Goal: Transaction & Acquisition: Purchase product/service

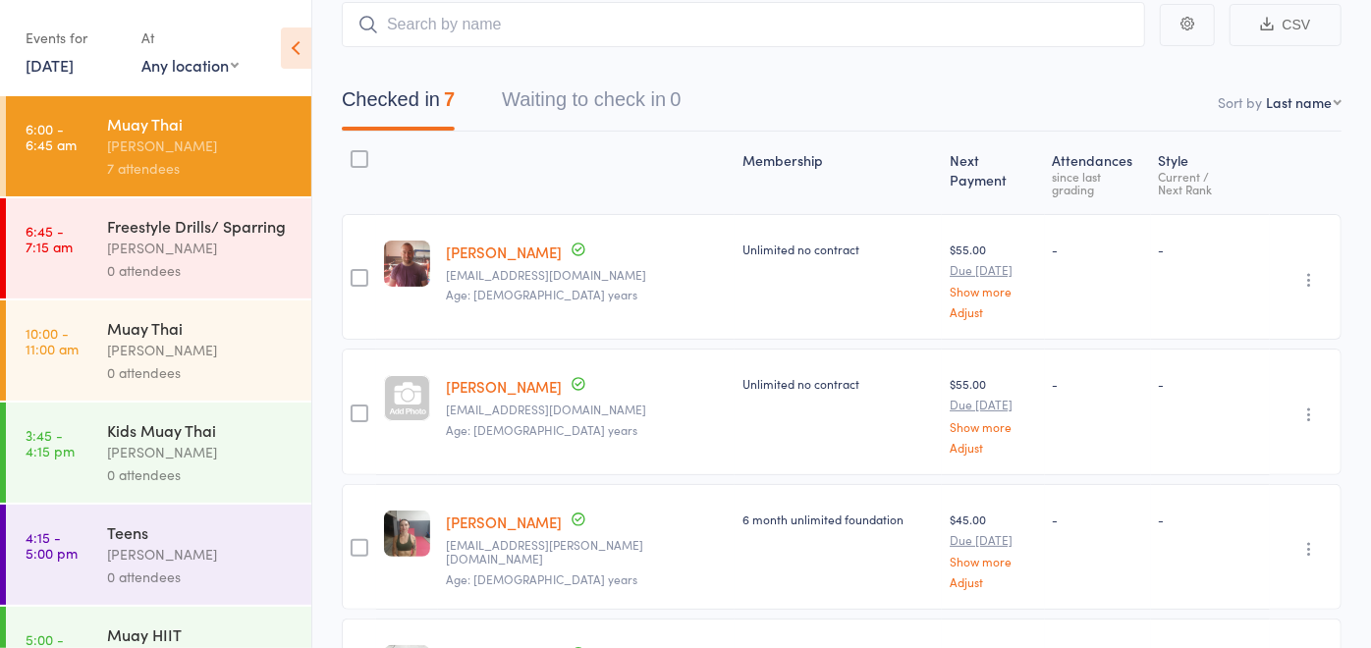
click at [130, 219] on div "Freestyle Drills/ Sparring" at bounding box center [201, 226] width 188 height 22
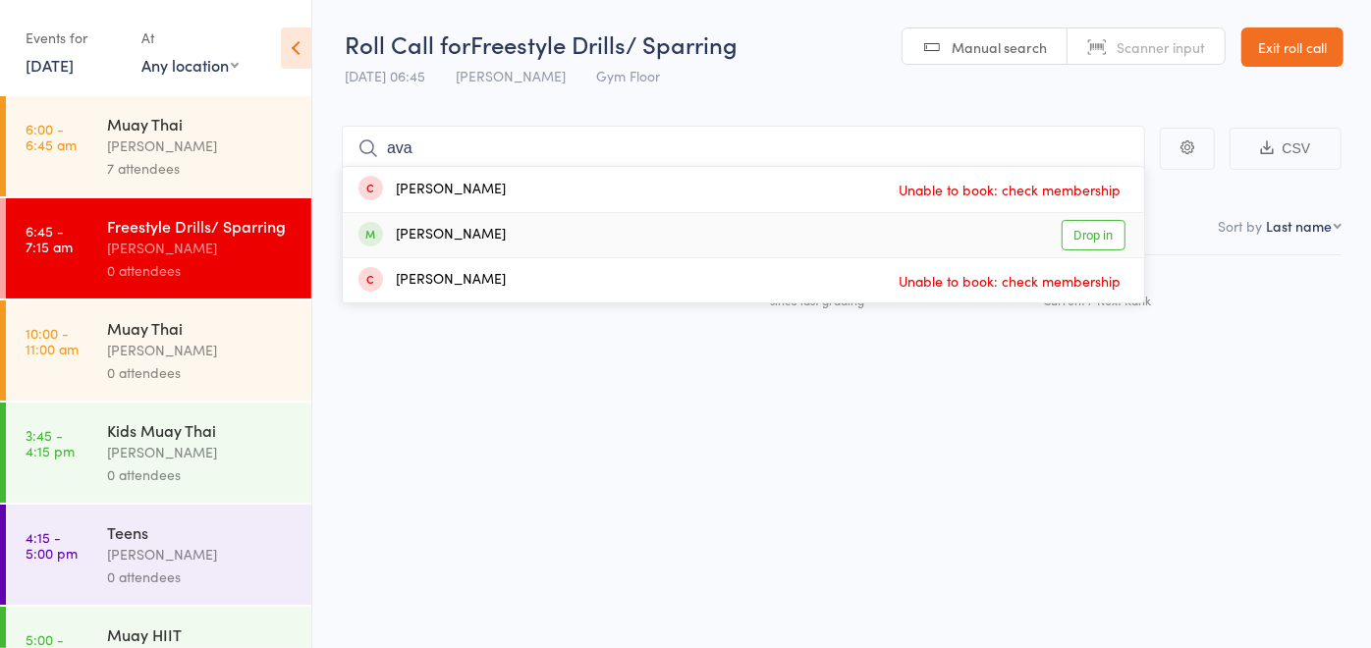
type input "ava"
click at [1090, 240] on link "Drop in" at bounding box center [1094, 235] width 64 height 30
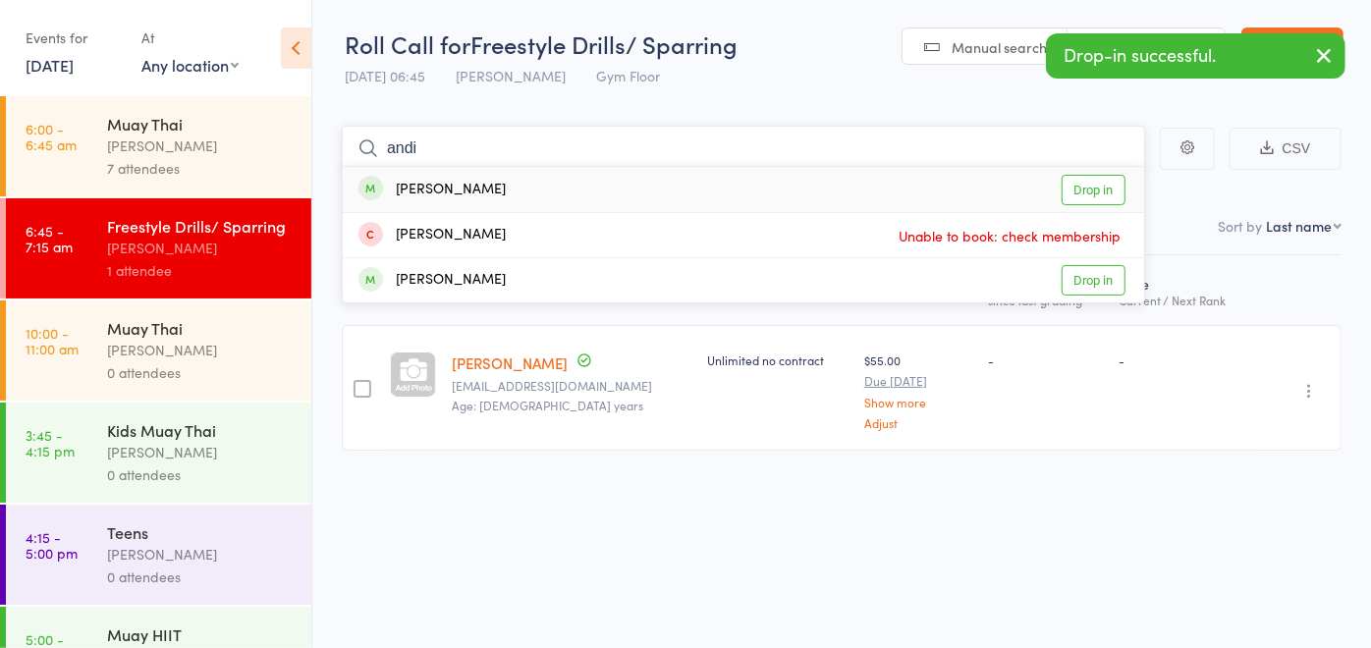
type input "andi"
click at [1111, 199] on link "Drop in" at bounding box center [1094, 190] width 64 height 30
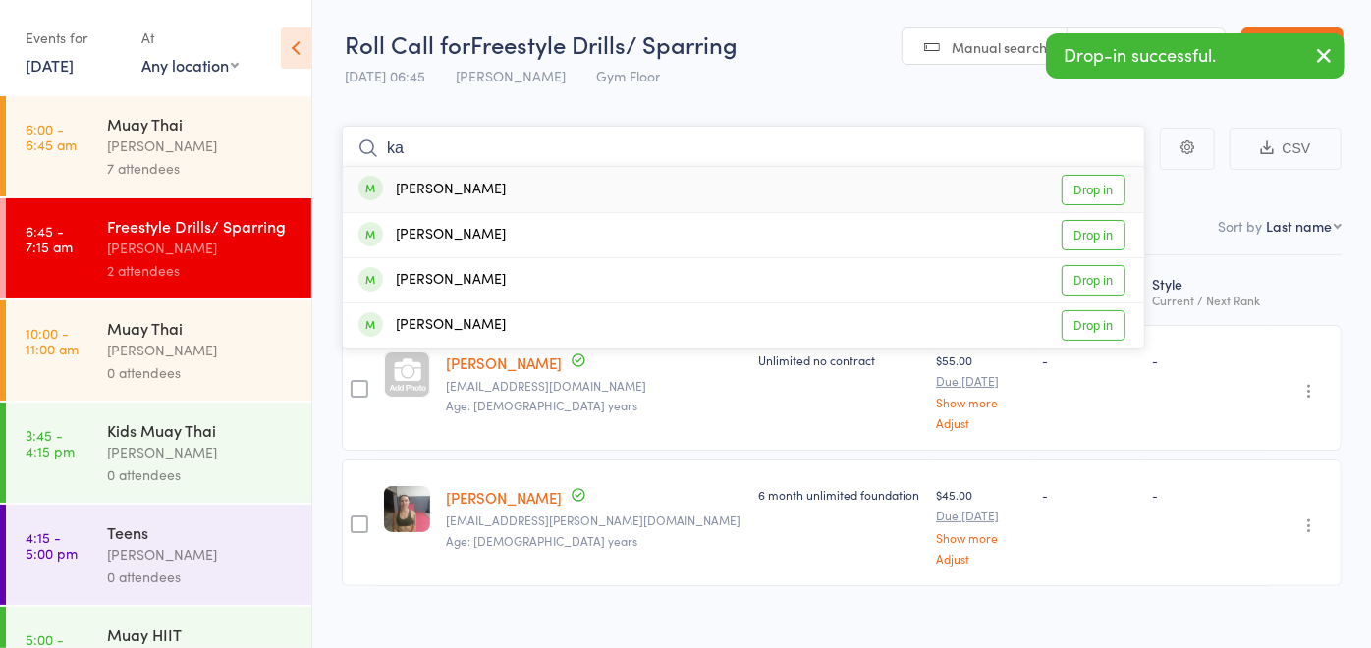
type input "k"
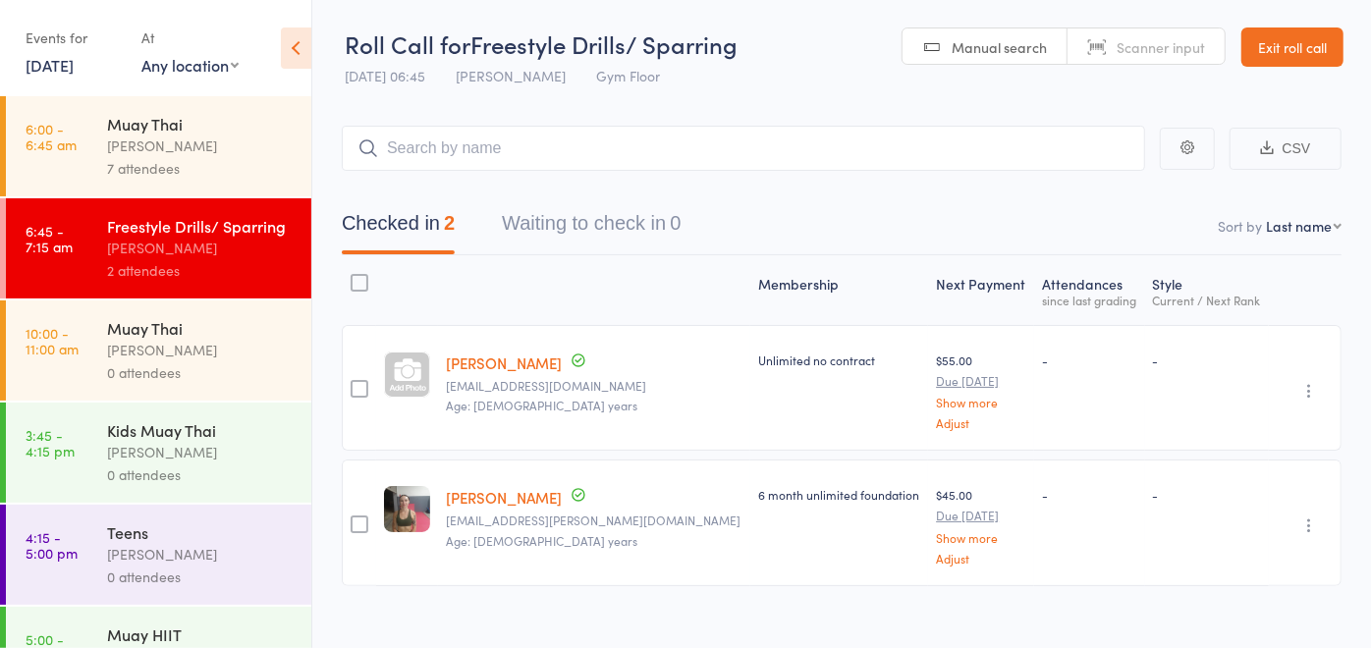
click at [513, 358] on link "[PERSON_NAME]" at bounding box center [504, 363] width 116 height 21
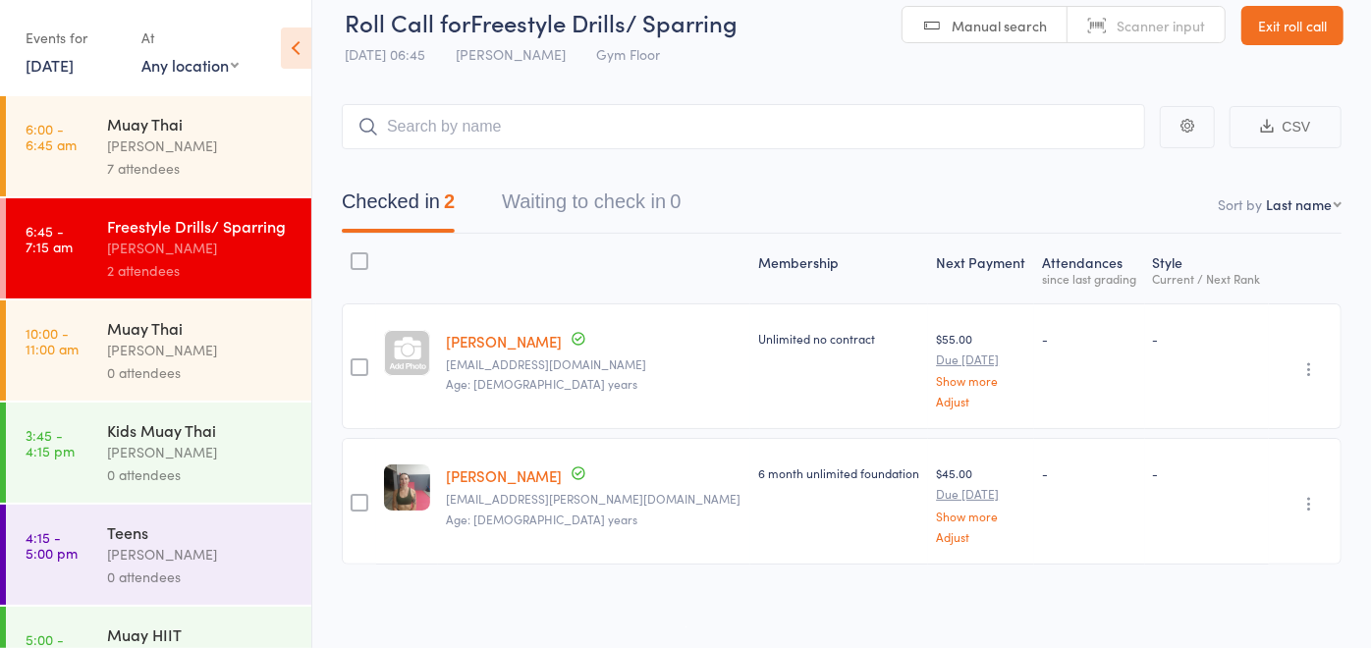
click at [1301, 28] on link "Exit roll call" at bounding box center [1293, 25] width 102 height 39
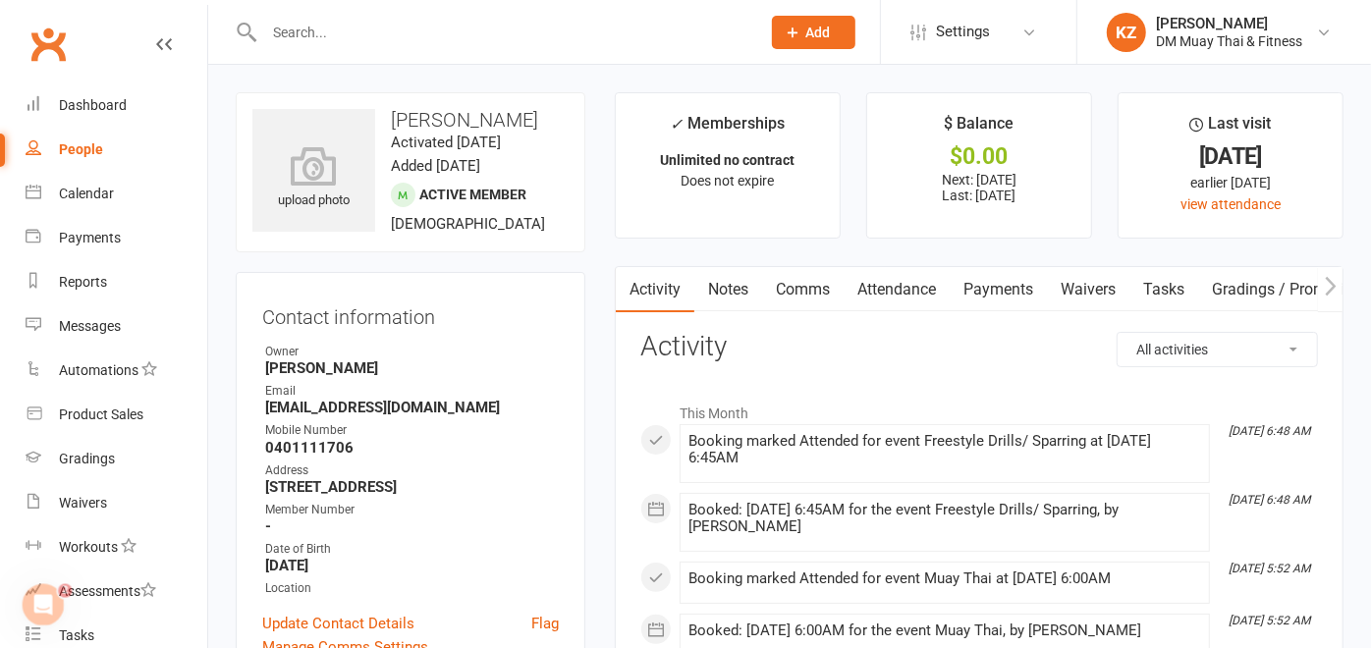
click at [897, 285] on link "Attendance" at bounding box center [897, 289] width 106 height 45
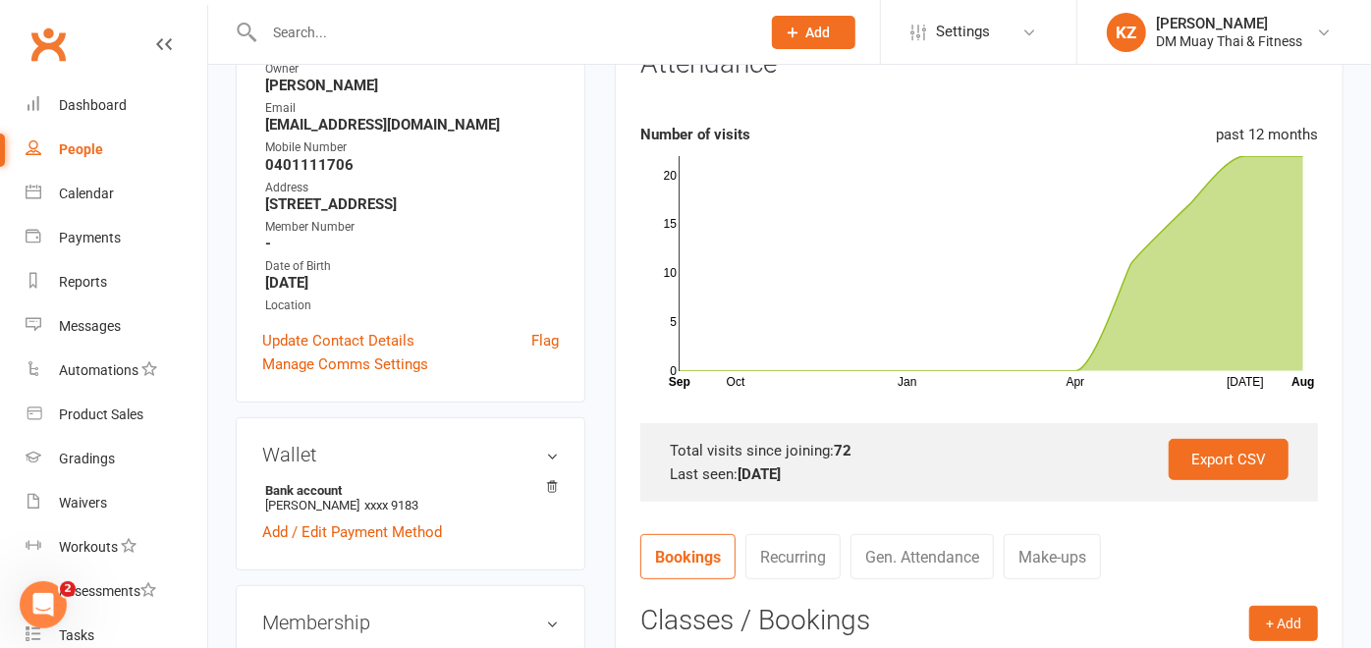
scroll to position [286, 0]
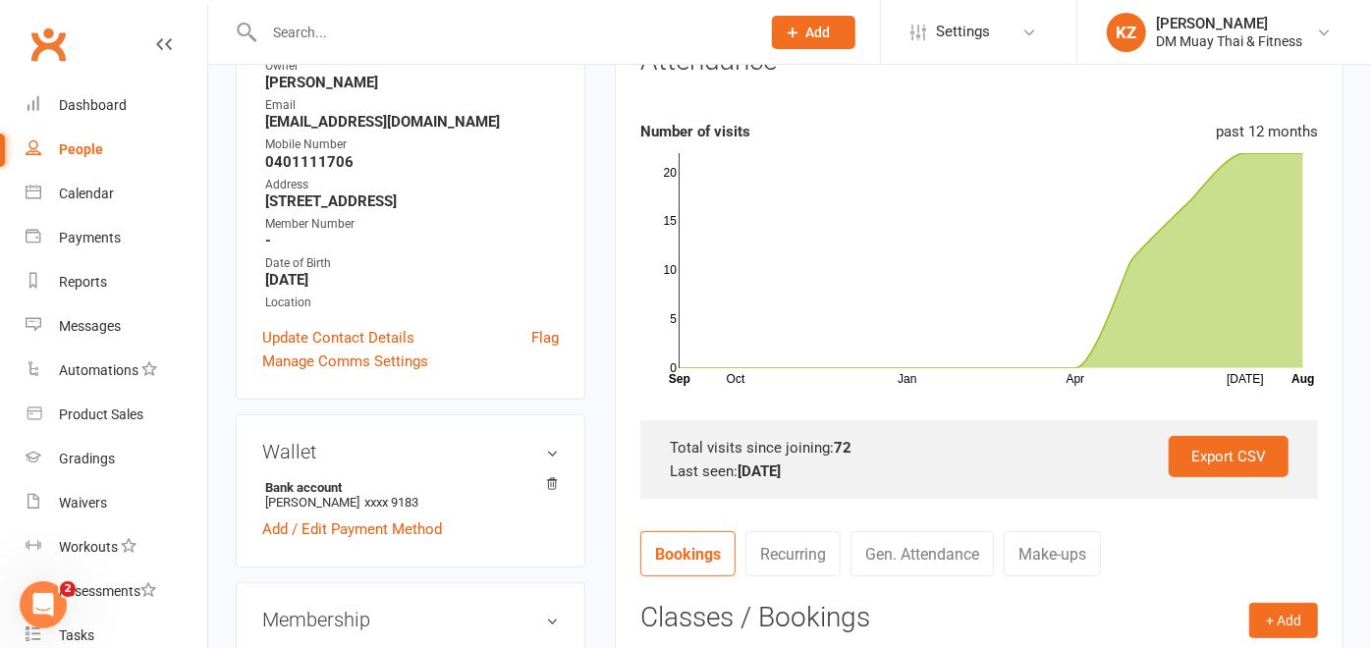
click at [1024, 390] on section "Attendance Number of visits past 12 months Oct Jan Apr Jul Month Sep Aug 0 5 10…" at bounding box center [980, 272] width 678 height 453
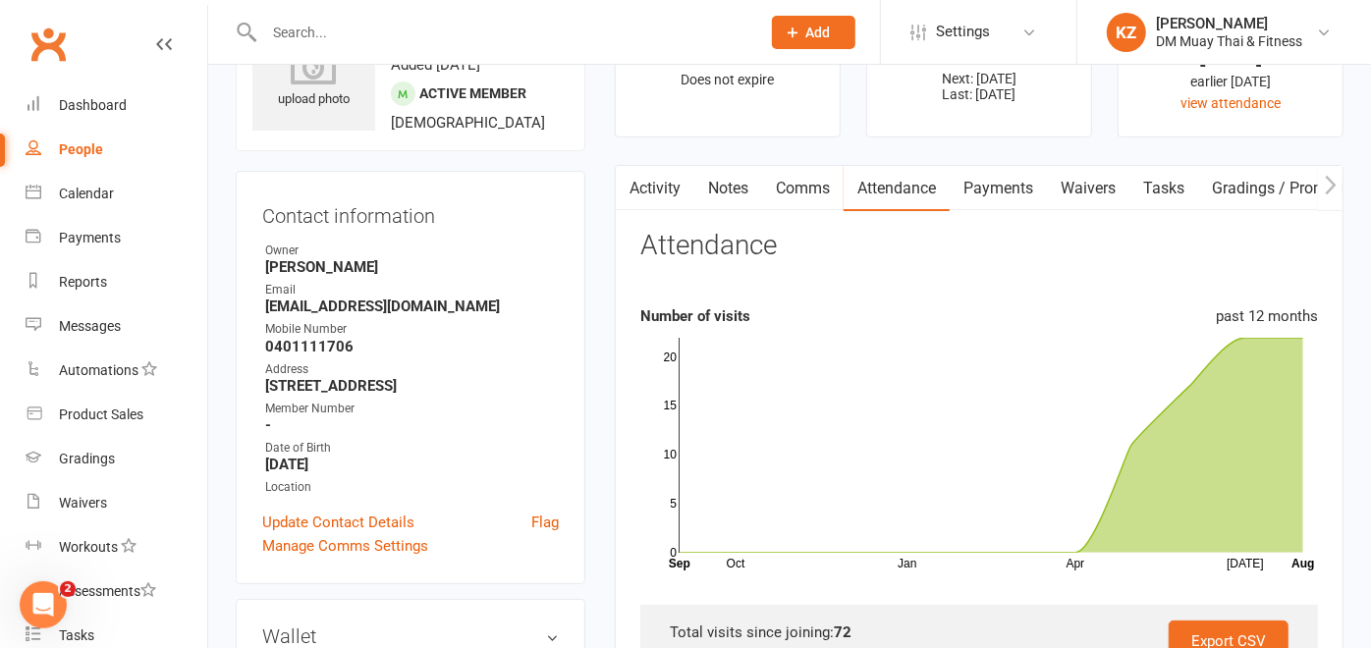
scroll to position [91, 0]
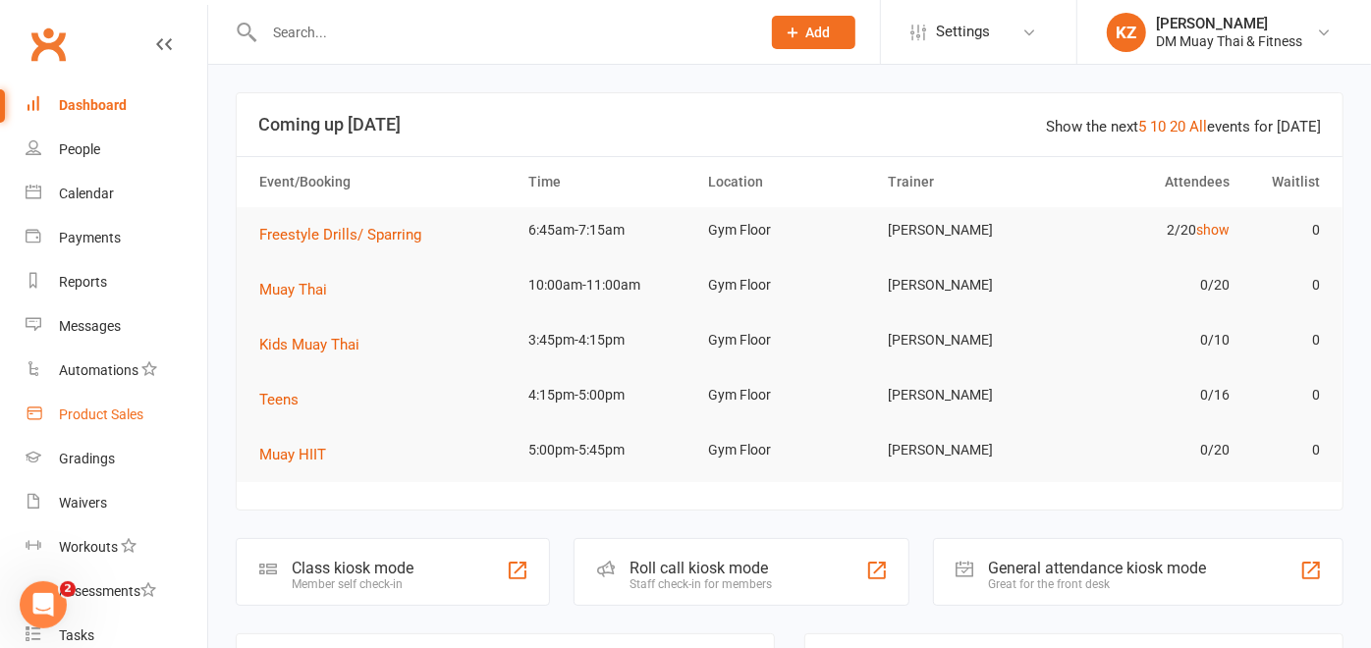
click at [95, 415] on div "Product Sales" at bounding box center [101, 415] width 84 height 16
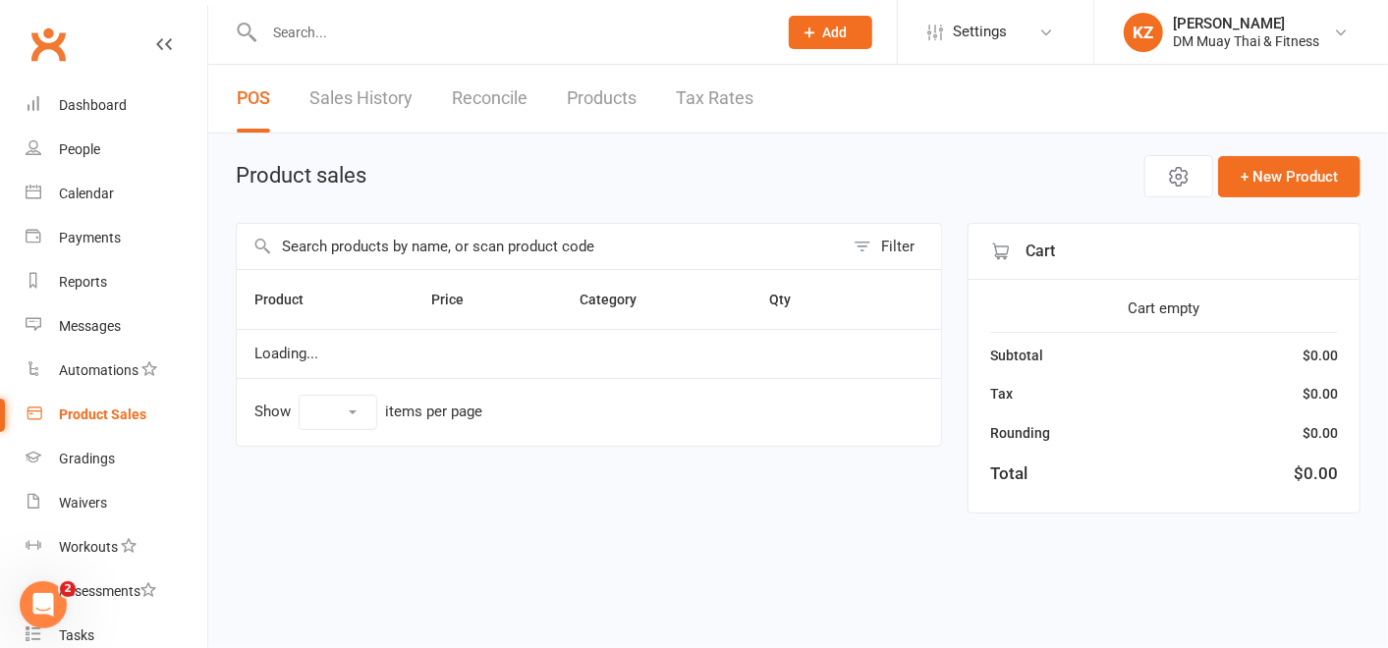
select select "100"
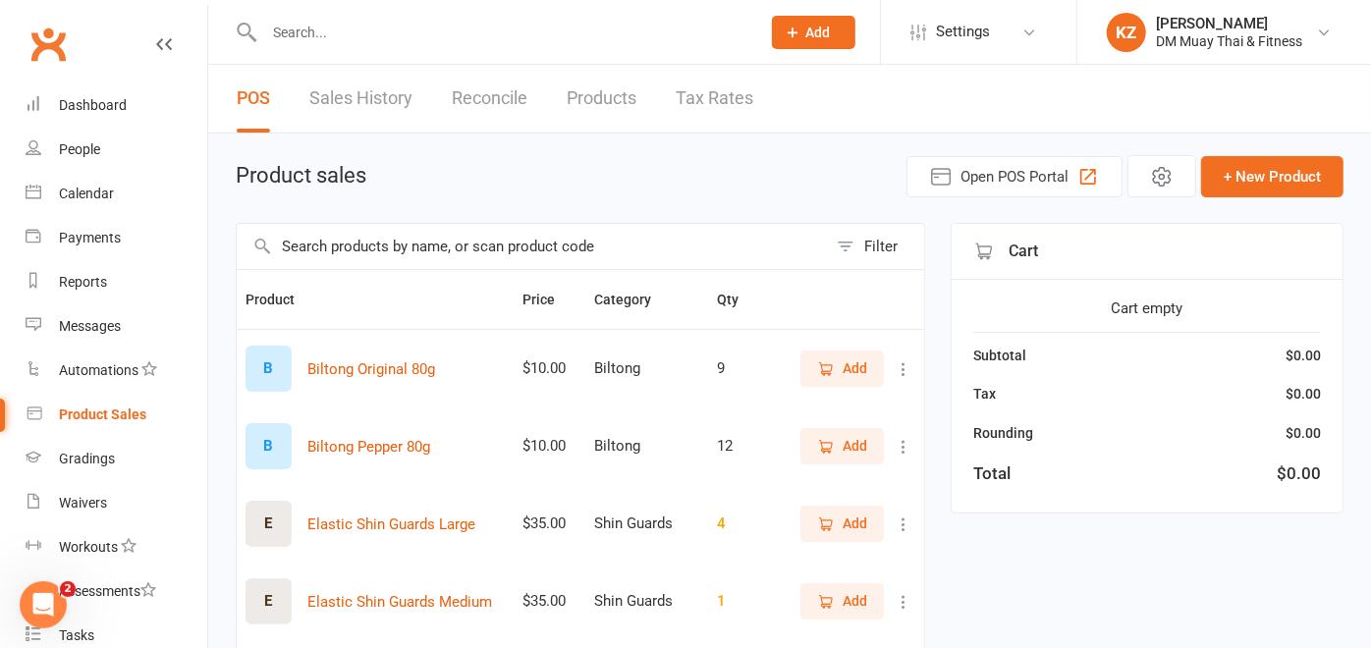
click at [446, 238] on input "text" at bounding box center [532, 246] width 590 height 45
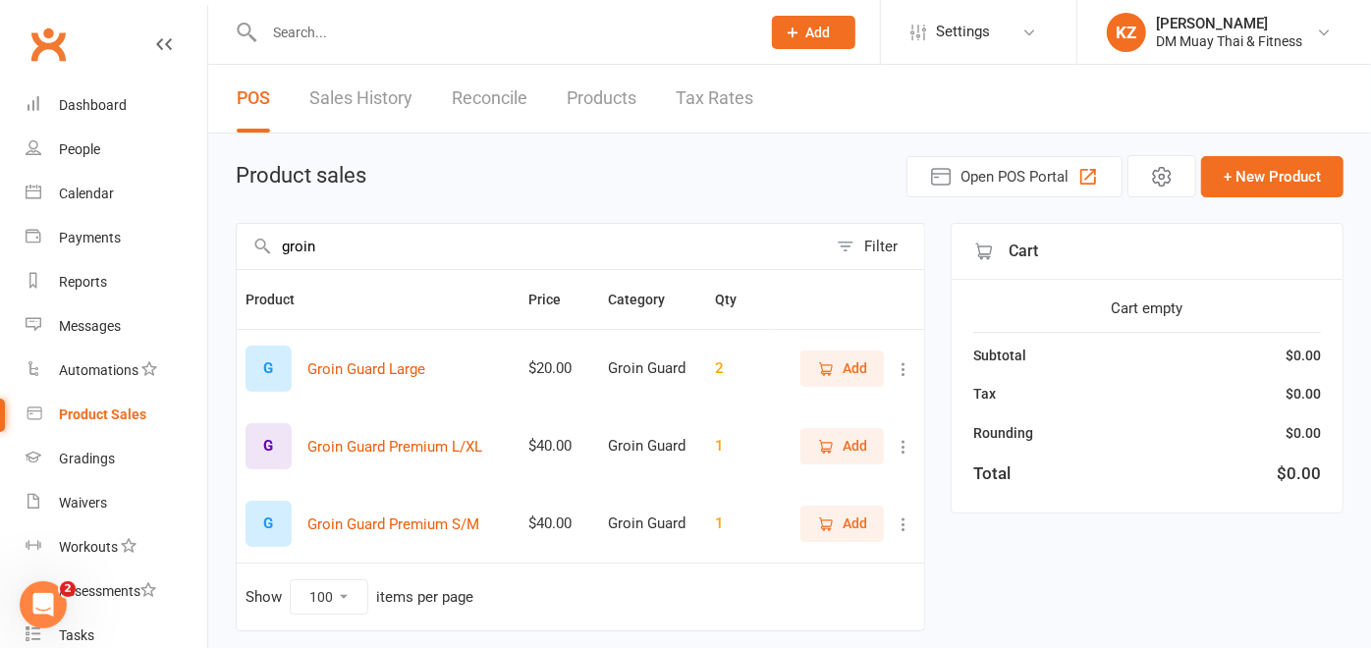
type input "groin"
click at [819, 438] on icon "button" at bounding box center [826, 447] width 18 height 18
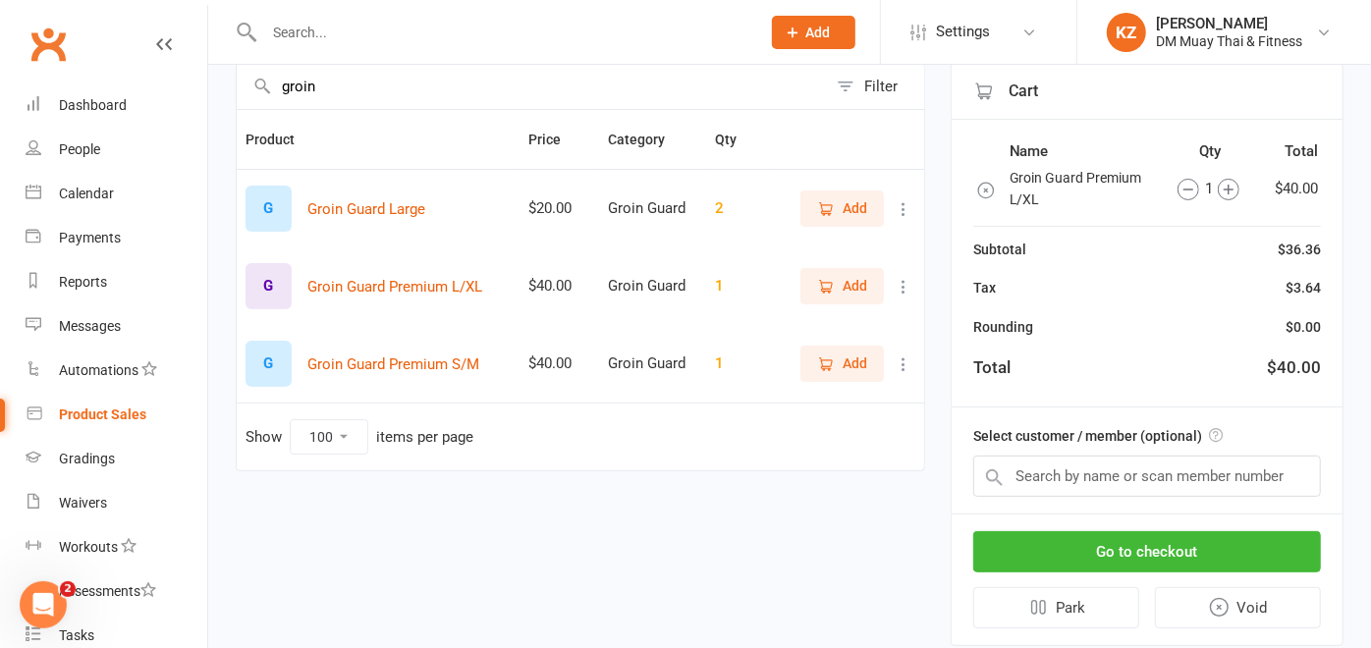
scroll to position [165, 0]
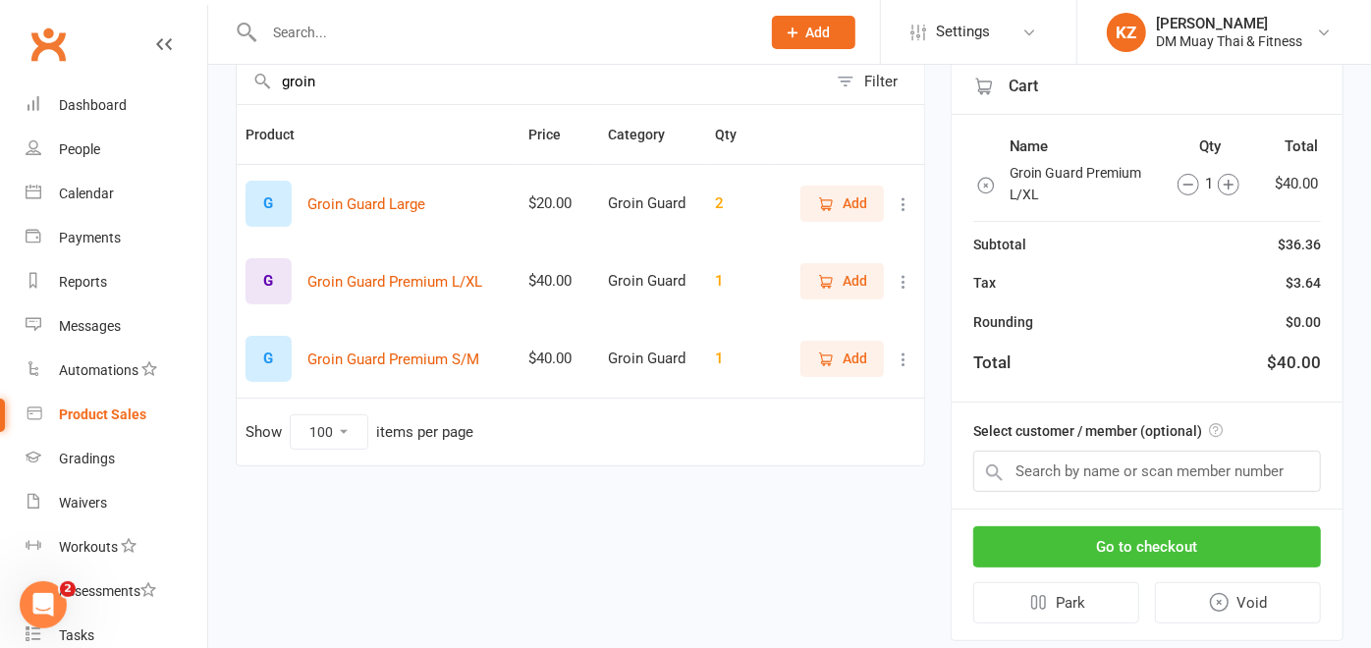
click at [1143, 537] on button "Go to checkout" at bounding box center [1148, 547] width 348 height 41
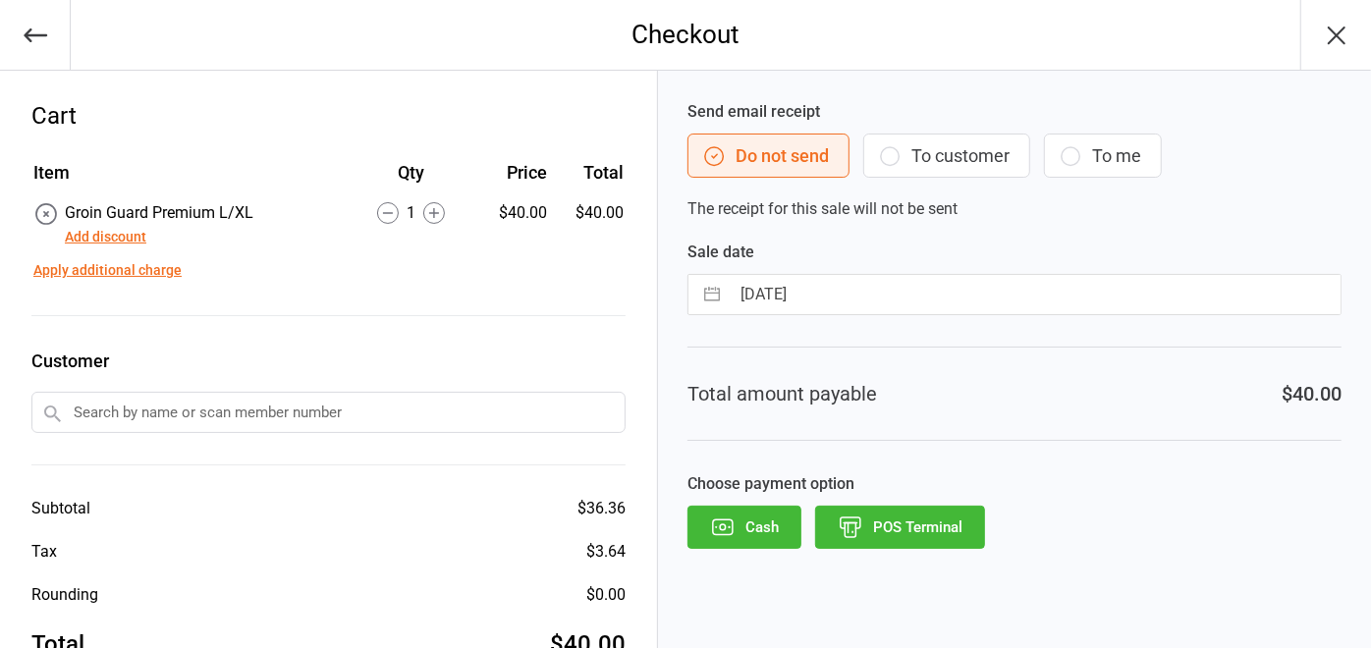
click at [410, 415] on input "text" at bounding box center [328, 412] width 594 height 41
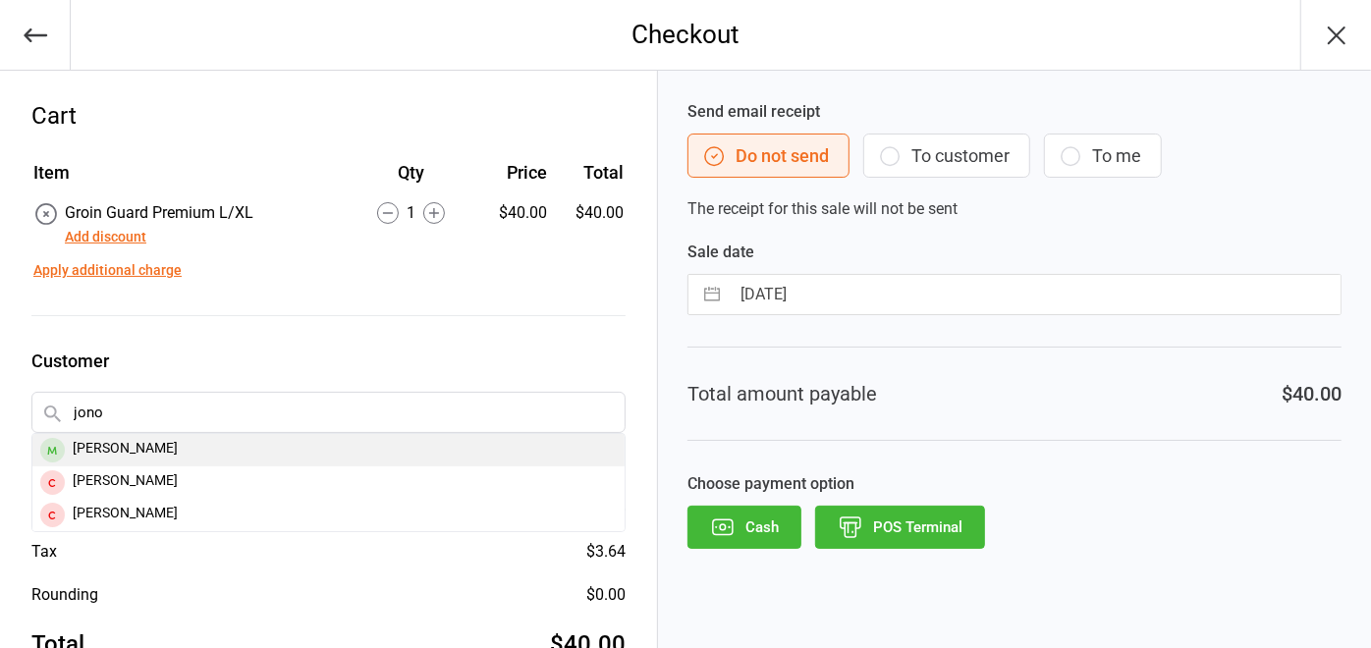
type input "jono"
click at [479, 440] on div "[PERSON_NAME]" at bounding box center [328, 450] width 592 height 32
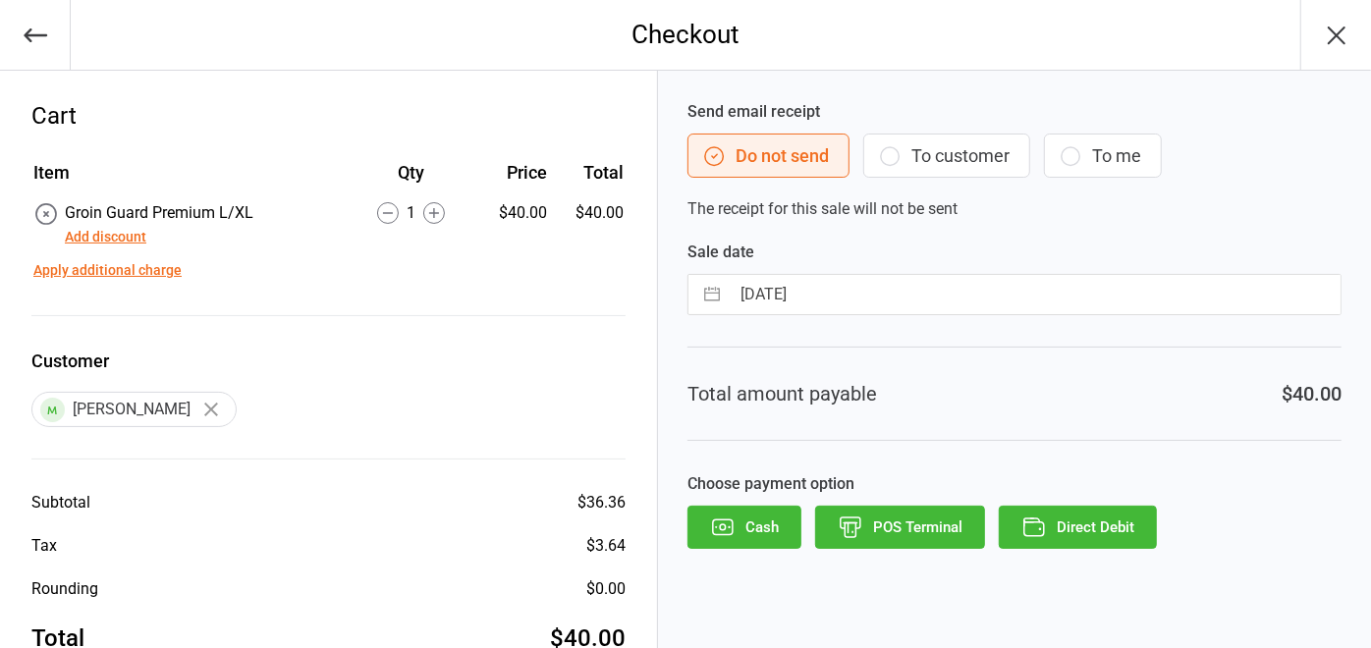
click at [922, 521] on button "POS Terminal" at bounding box center [900, 527] width 170 height 43
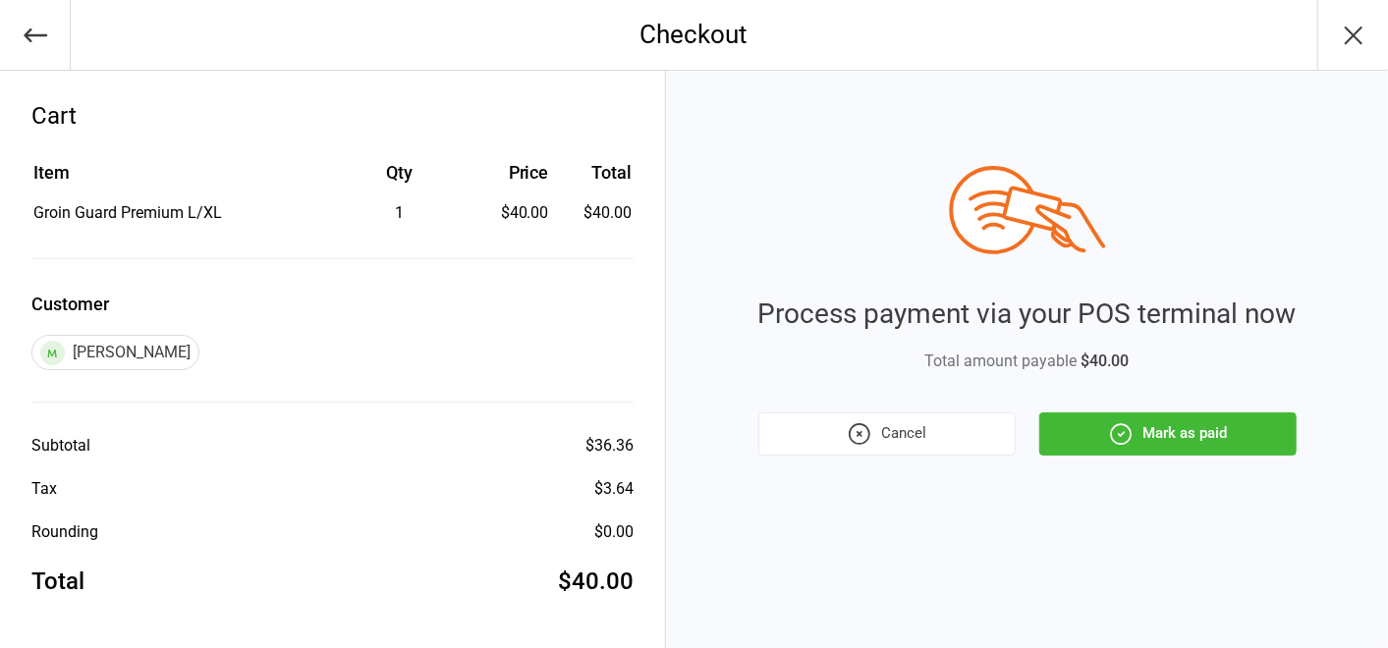
click at [1078, 443] on button "Mark as paid" at bounding box center [1167, 434] width 257 height 43
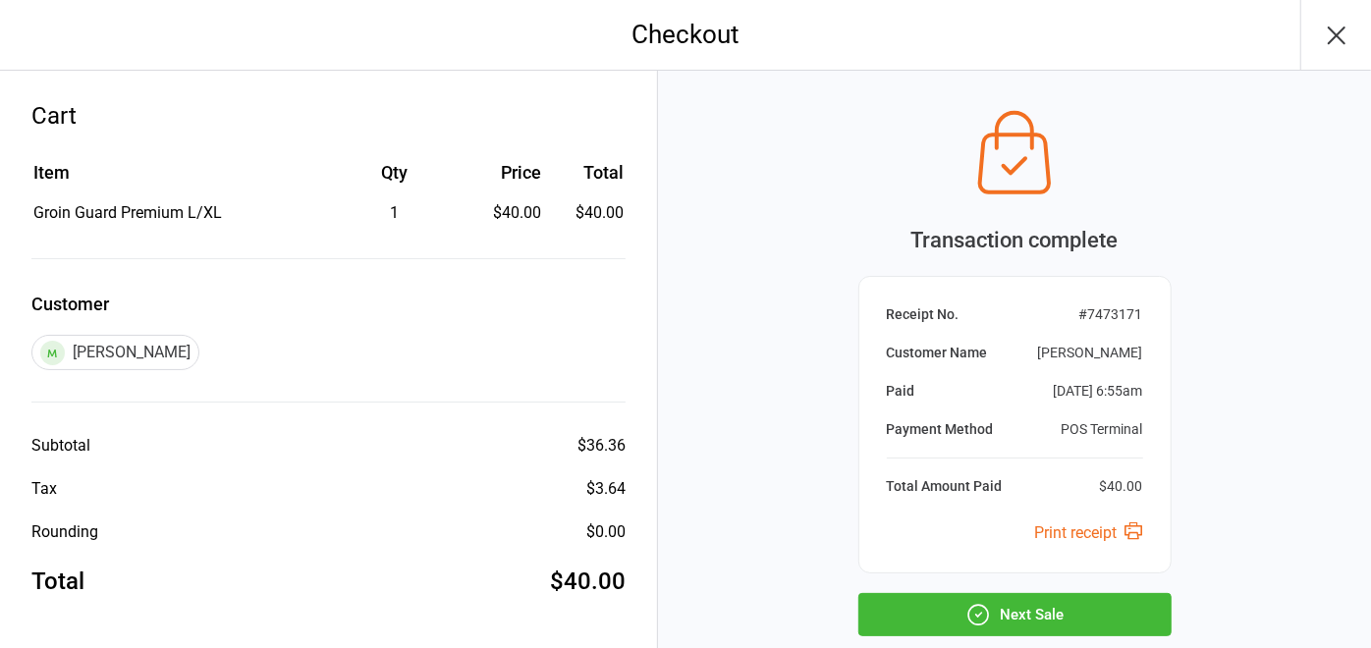
click at [1100, 619] on button "Next Sale" at bounding box center [1015, 614] width 313 height 43
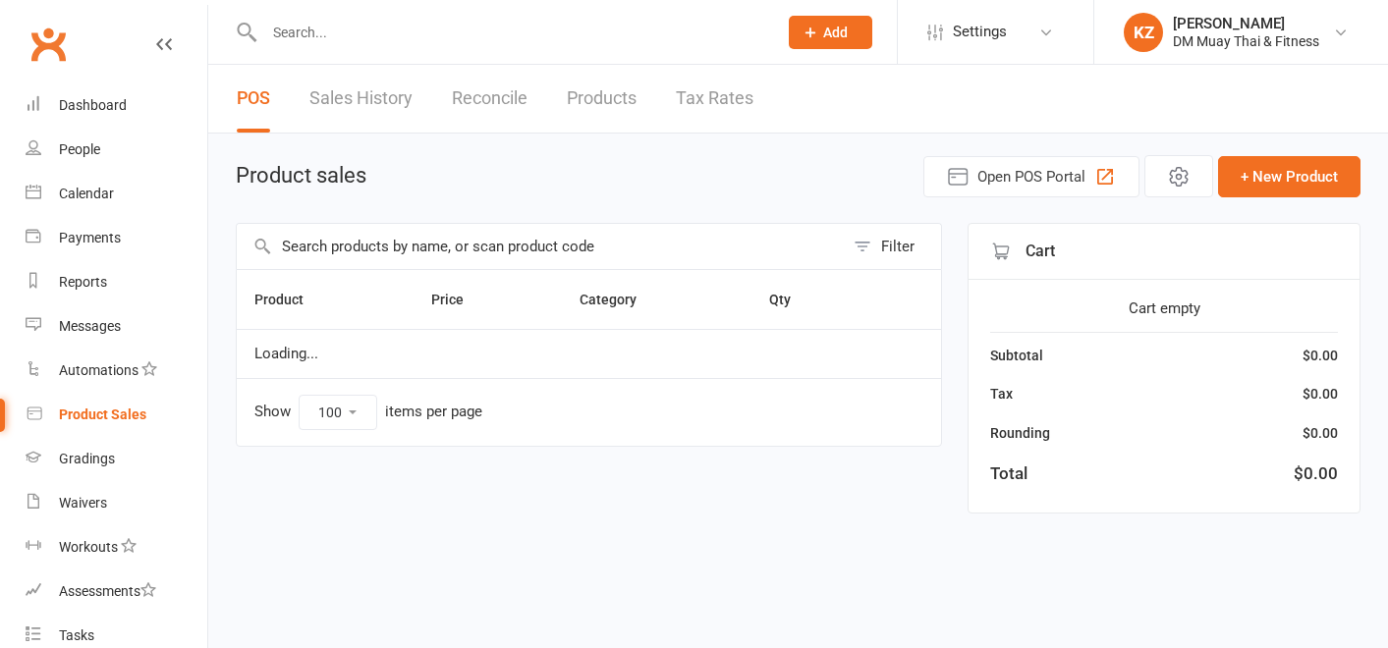
select select "100"
